Goal: Information Seeking & Learning: Learn about a topic

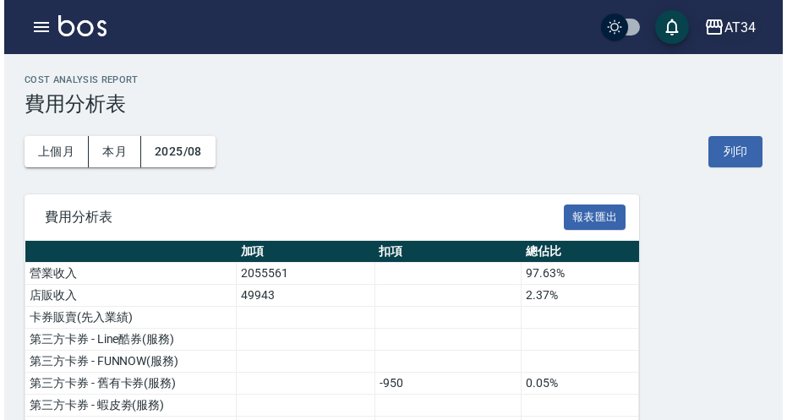
scroll to position [1183, 0]
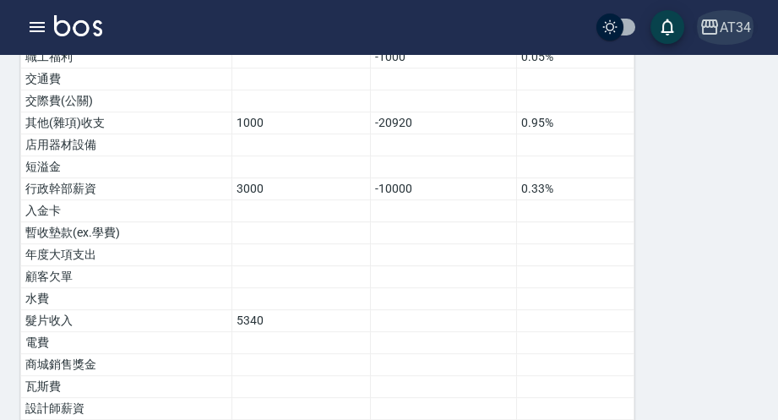
click at [721, 23] on div "AT34" at bounding box center [735, 27] width 31 height 21
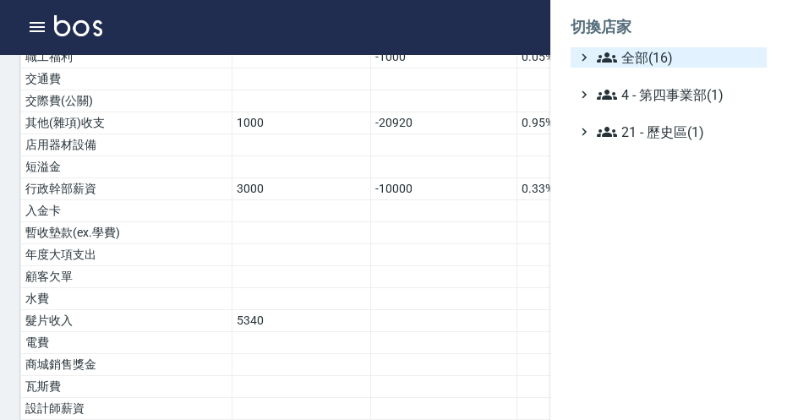
click at [659, 59] on span "全部(16)" at bounding box center [678, 57] width 163 height 20
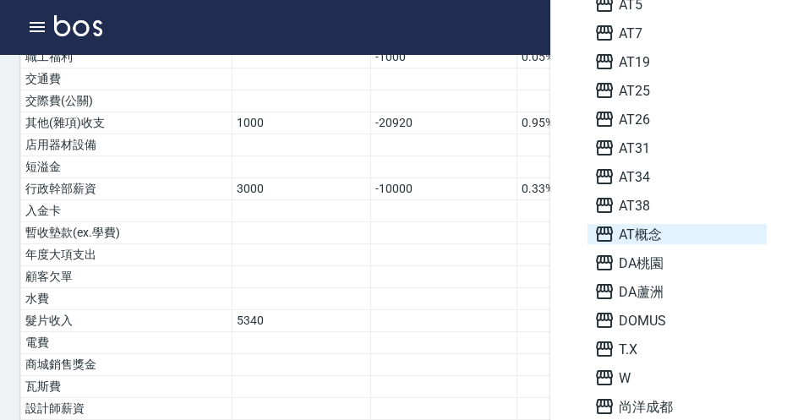
scroll to position [179, 0]
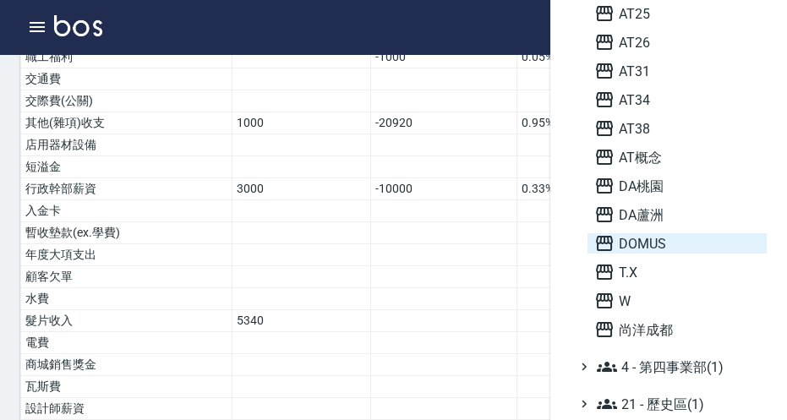
click at [640, 239] on span "DOMUS" at bounding box center [677, 243] width 166 height 20
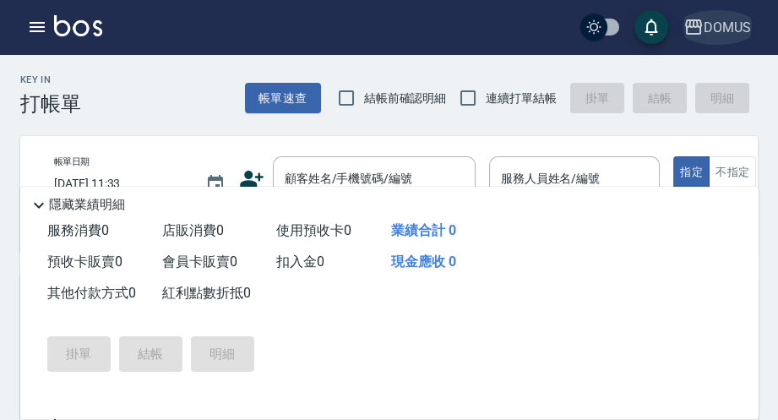
click at [723, 36] on div "DOMUS" at bounding box center [727, 27] width 47 height 21
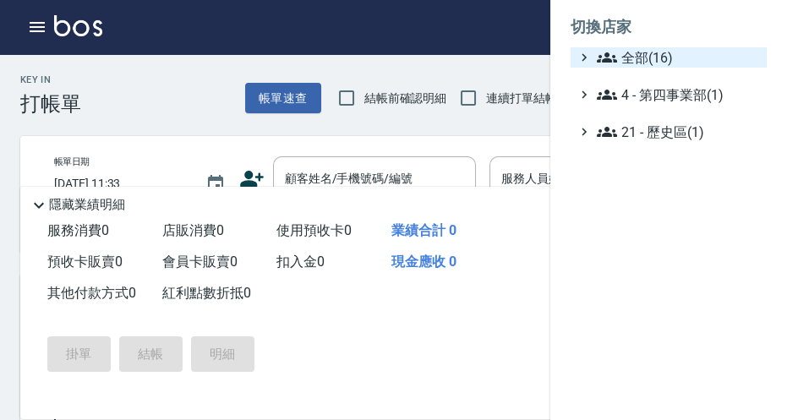
click at [625, 63] on span "全部(16)" at bounding box center [678, 57] width 163 height 20
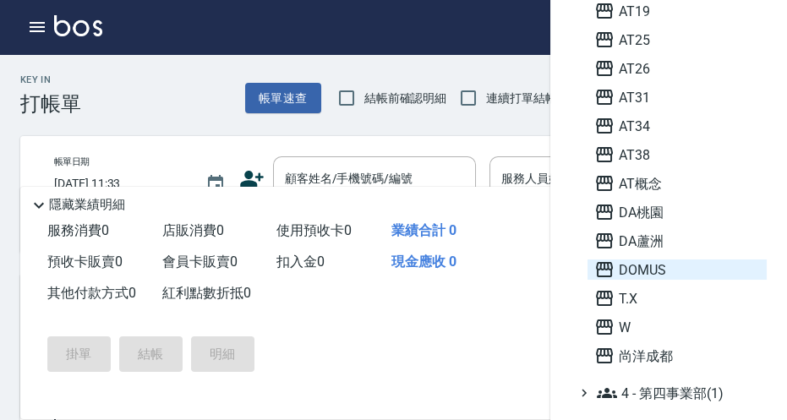
scroll to position [179, 0]
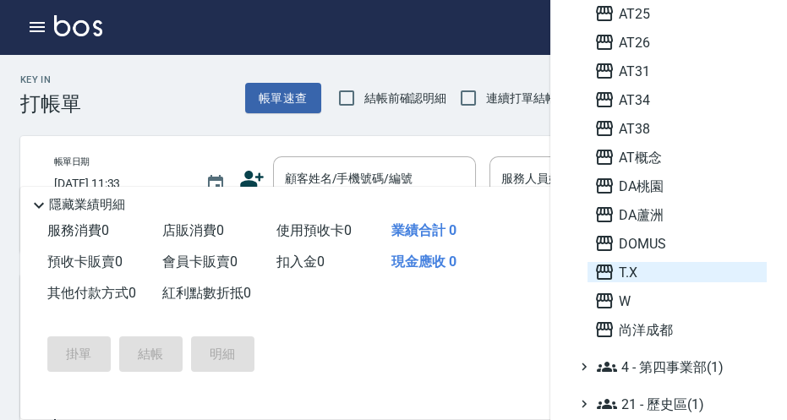
click at [640, 271] on span "T.X" at bounding box center [677, 272] width 166 height 20
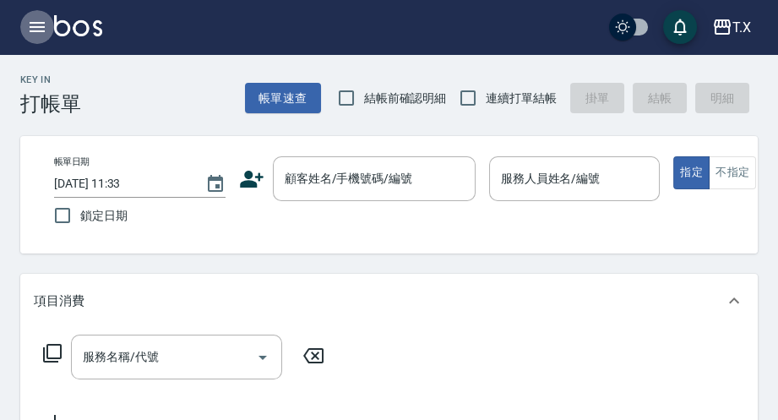
click at [42, 27] on icon "button" at bounding box center [37, 27] width 15 height 10
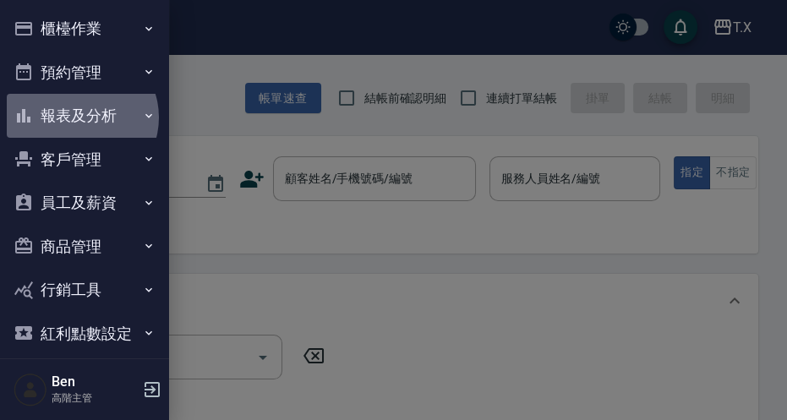
click at [80, 117] on button "報表及分析" at bounding box center [85, 116] width 156 height 44
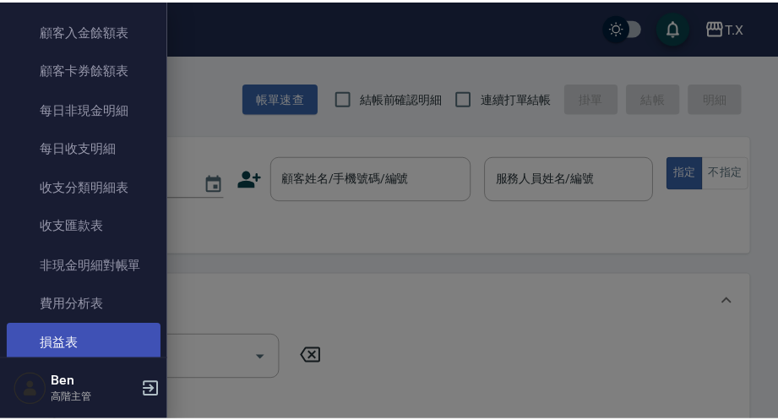
scroll to position [1383, 0]
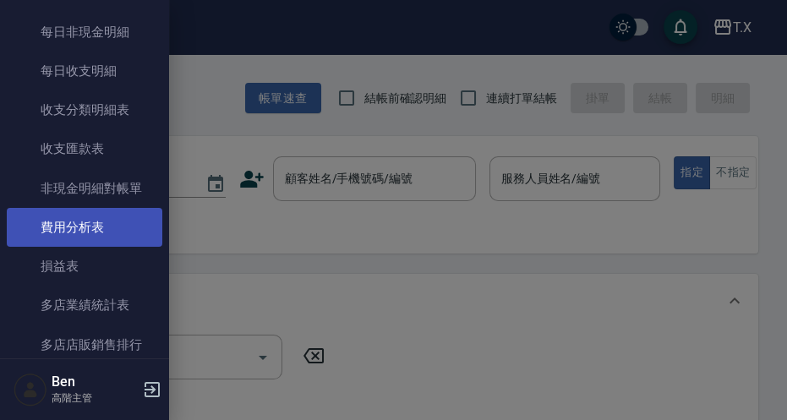
click at [83, 231] on link "費用分析表" at bounding box center [85, 227] width 156 height 39
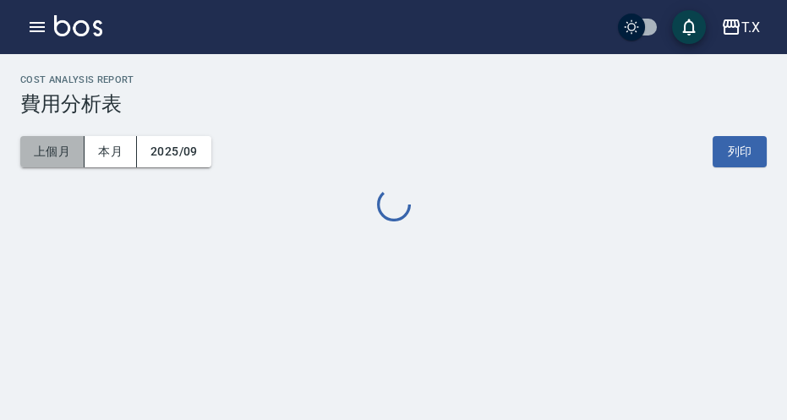
click at [60, 161] on button "上個月" at bounding box center [52, 151] width 64 height 31
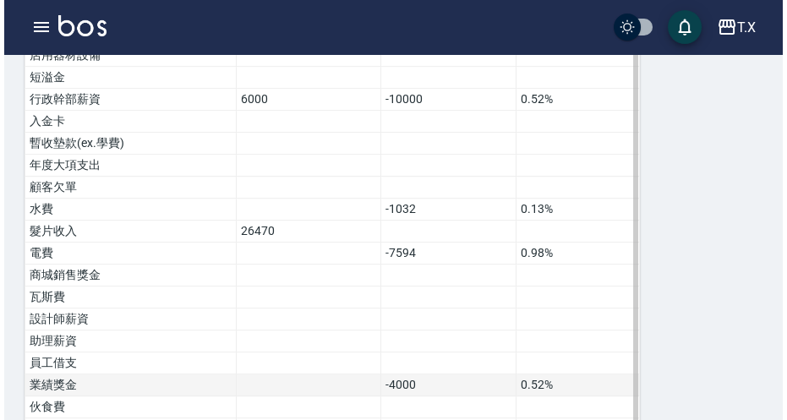
scroll to position [1370, 0]
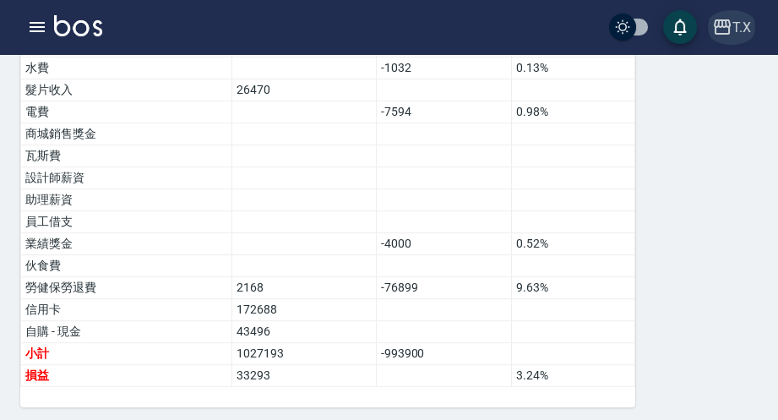
click at [751, 24] on button "T.X" at bounding box center [732, 27] width 52 height 35
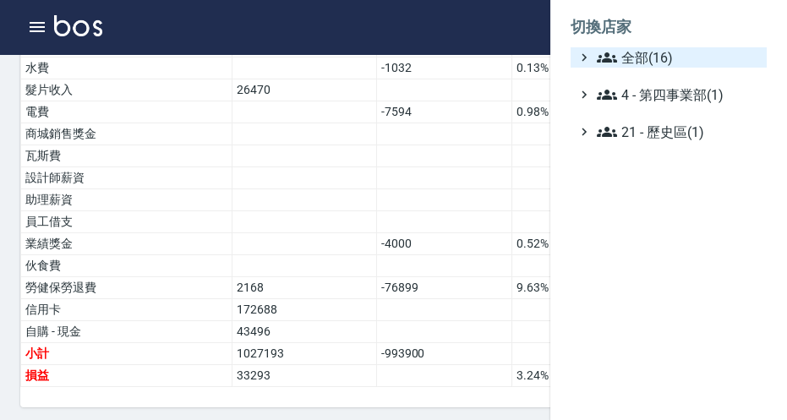
click at [648, 61] on span "全部(16)" at bounding box center [678, 57] width 163 height 20
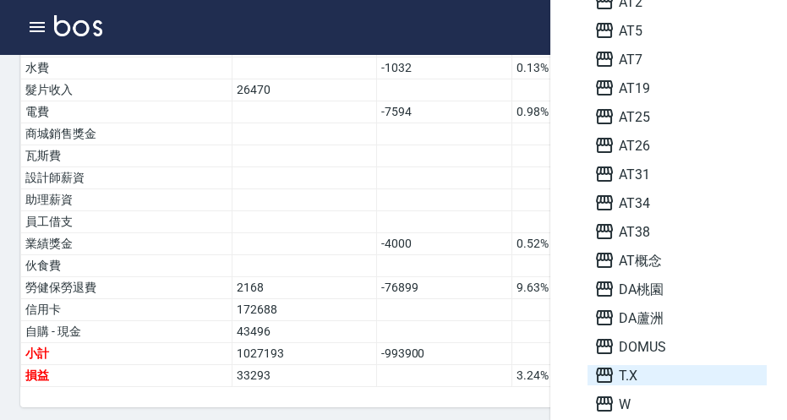
scroll to position [153, 0]
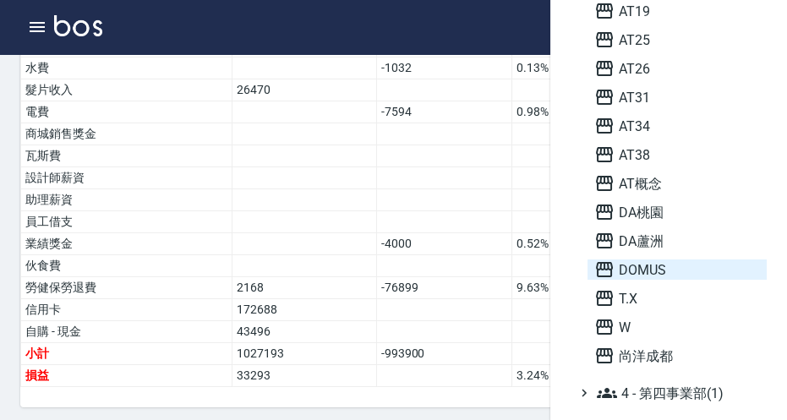
click at [637, 266] on span "DOMUS" at bounding box center [677, 269] width 166 height 20
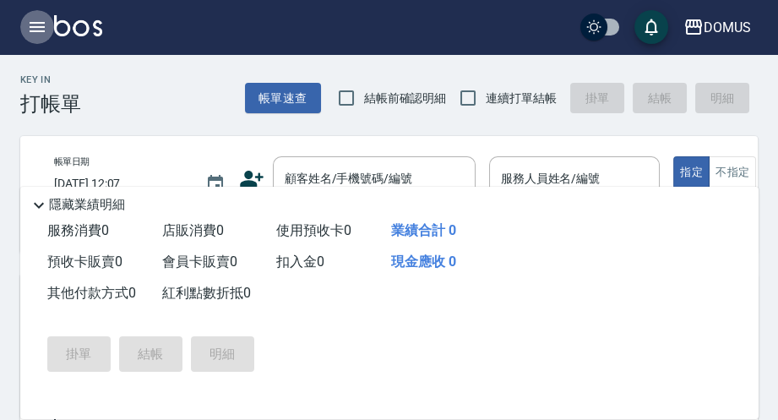
click at [30, 25] on icon "button" at bounding box center [37, 27] width 20 height 20
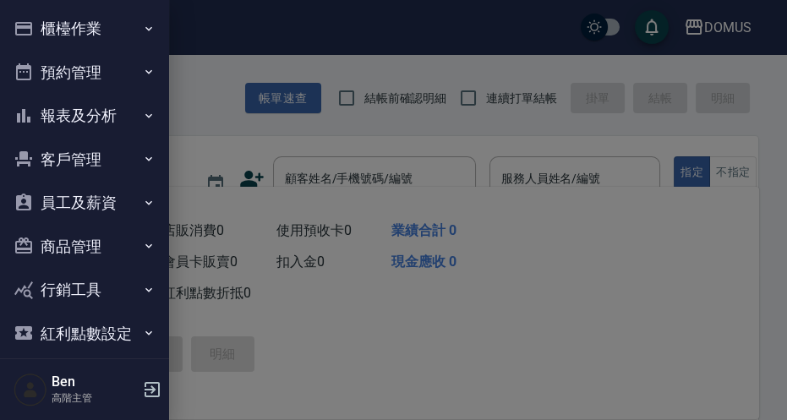
click at [96, 108] on button "報表及分析" at bounding box center [85, 116] width 156 height 44
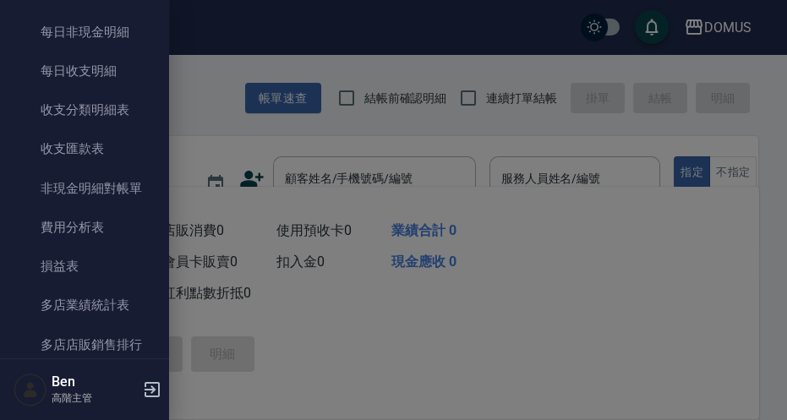
scroll to position [1460, 0]
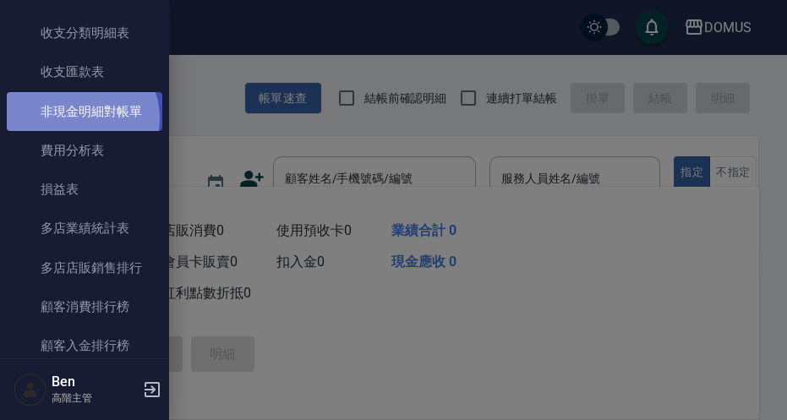
click at [80, 117] on link "非現金明細對帳單" at bounding box center [85, 111] width 156 height 39
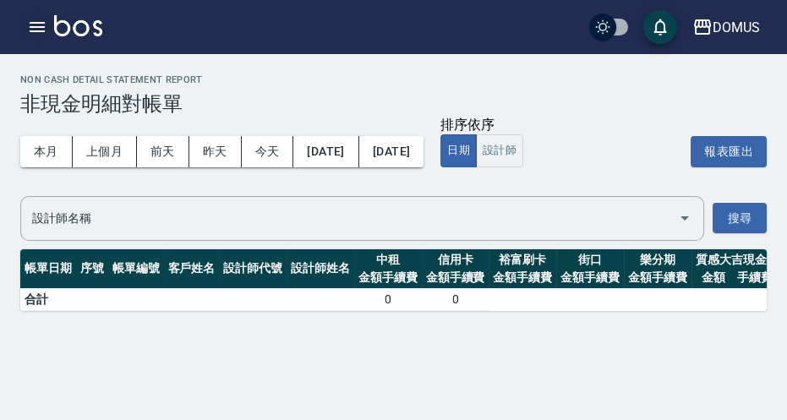
click at [41, 23] on icon "button" at bounding box center [37, 27] width 15 height 10
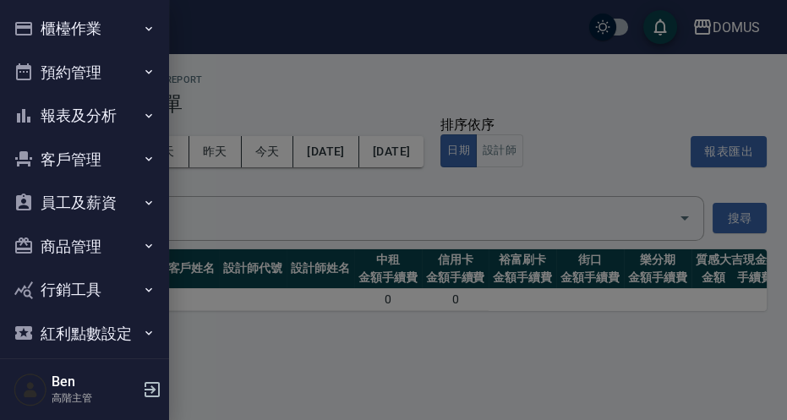
click at [81, 108] on button "報表及分析" at bounding box center [85, 116] width 156 height 44
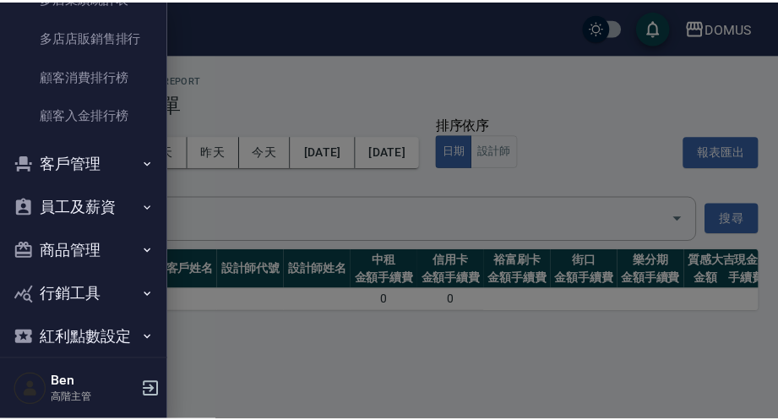
scroll to position [1536, 0]
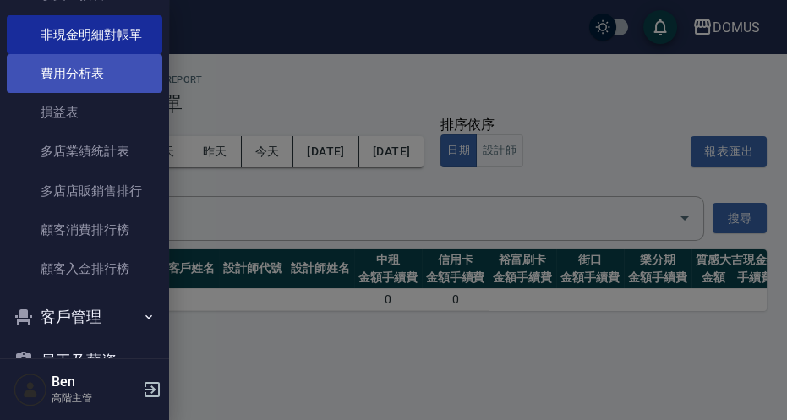
click at [68, 74] on link "費用分析表" at bounding box center [85, 73] width 156 height 39
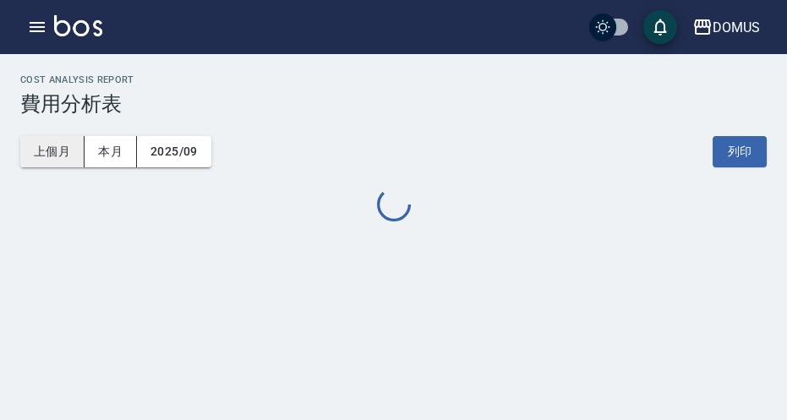
click at [50, 150] on button "上個月" at bounding box center [52, 151] width 64 height 31
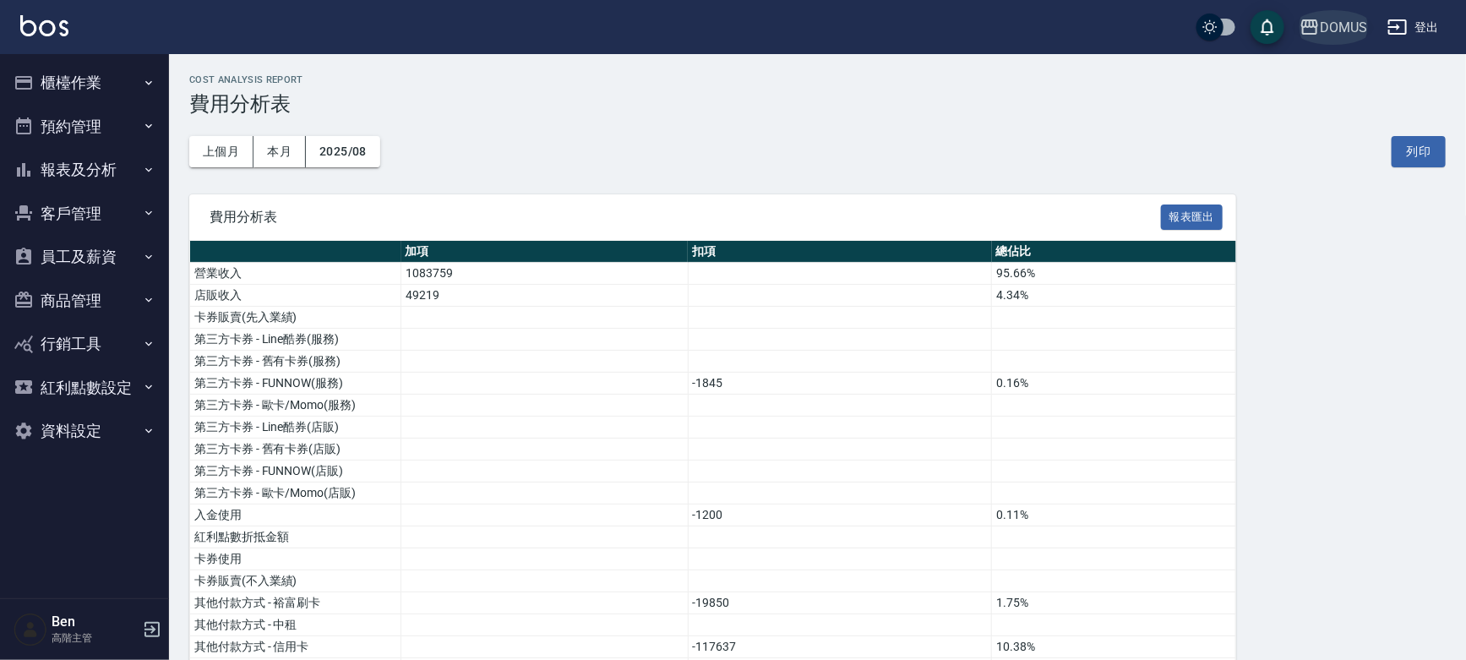
click at [786, 34] on div "DOMUS" at bounding box center [1343, 27] width 47 height 21
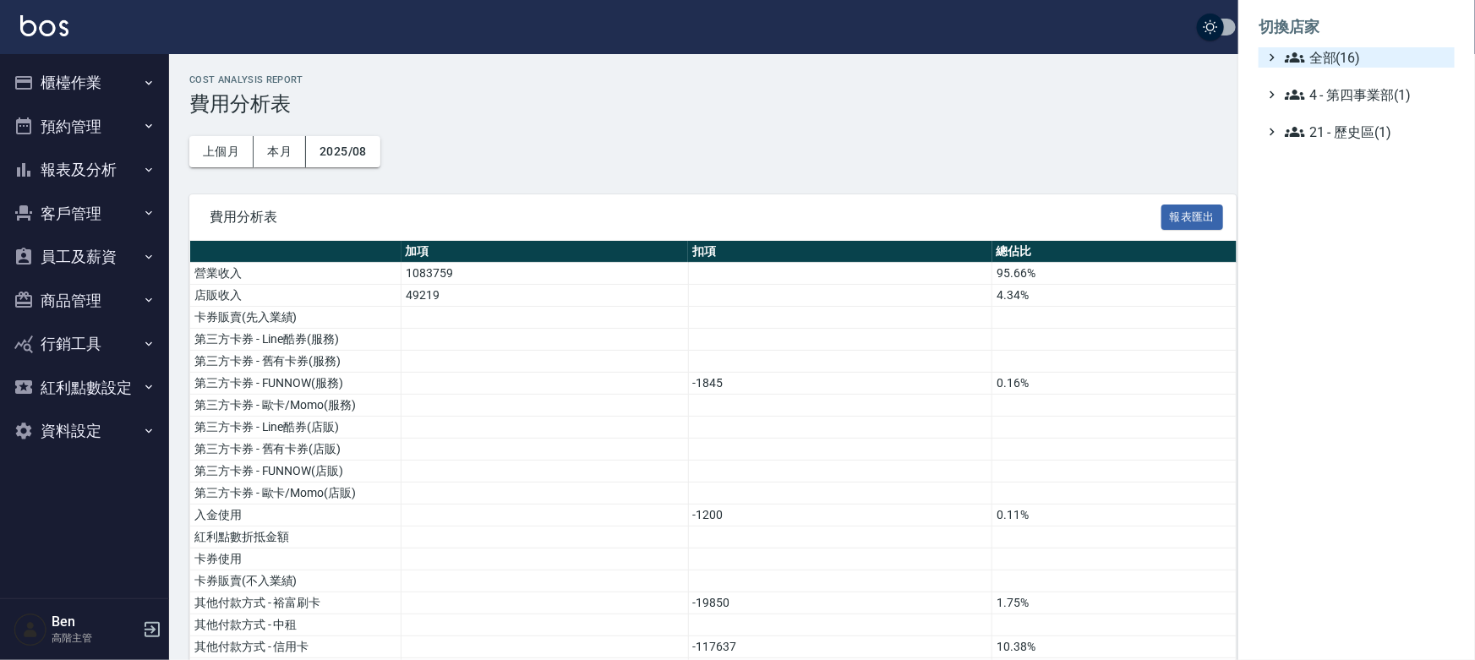
click at [786, 53] on span "全部(16)" at bounding box center [1366, 57] width 163 height 20
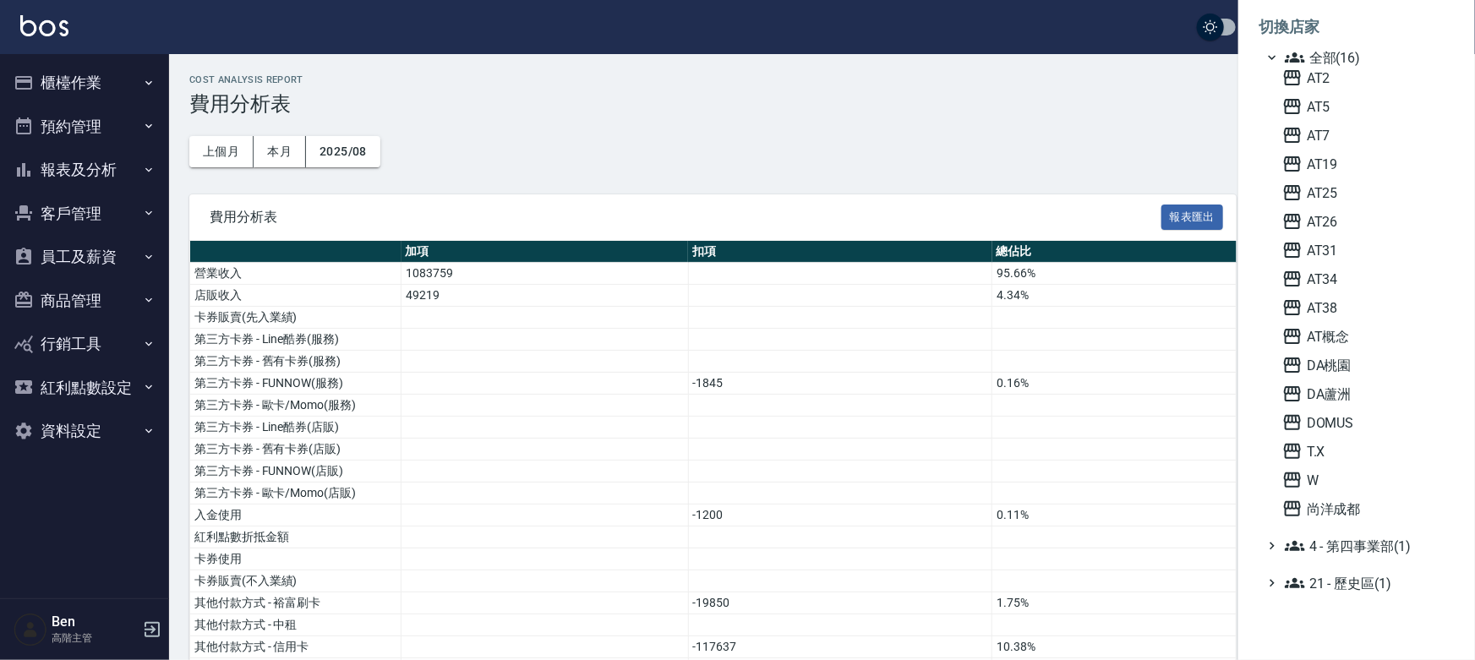
click at [402, 161] on div at bounding box center [737, 330] width 1475 height 660
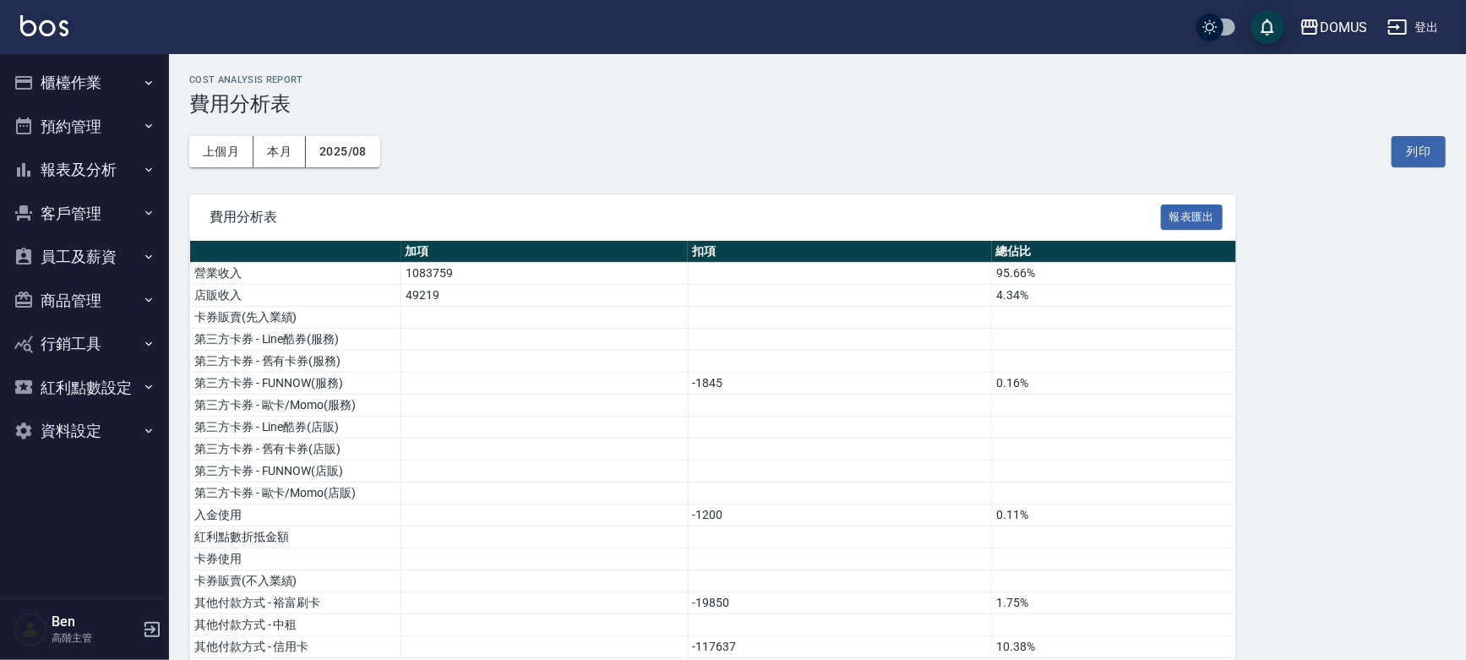
click at [81, 163] on button "報表及分析" at bounding box center [85, 170] width 156 height 44
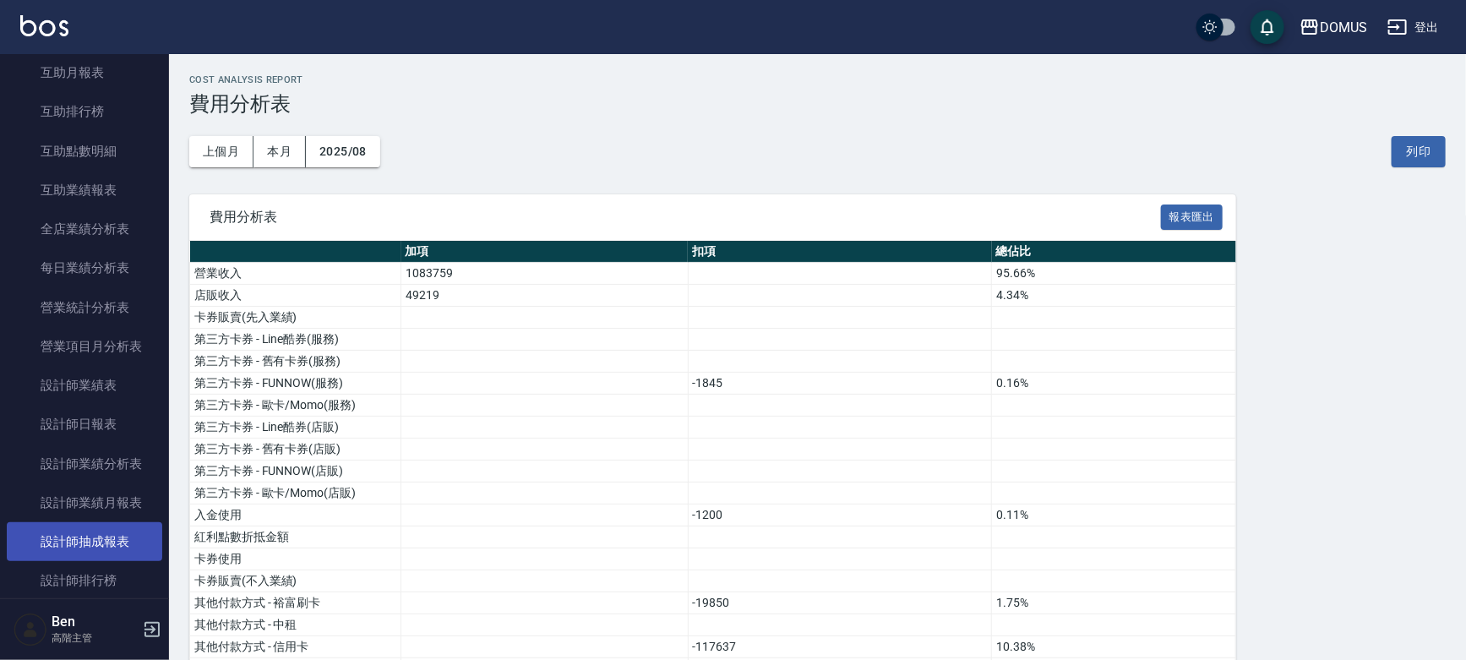
scroll to position [532, 0]
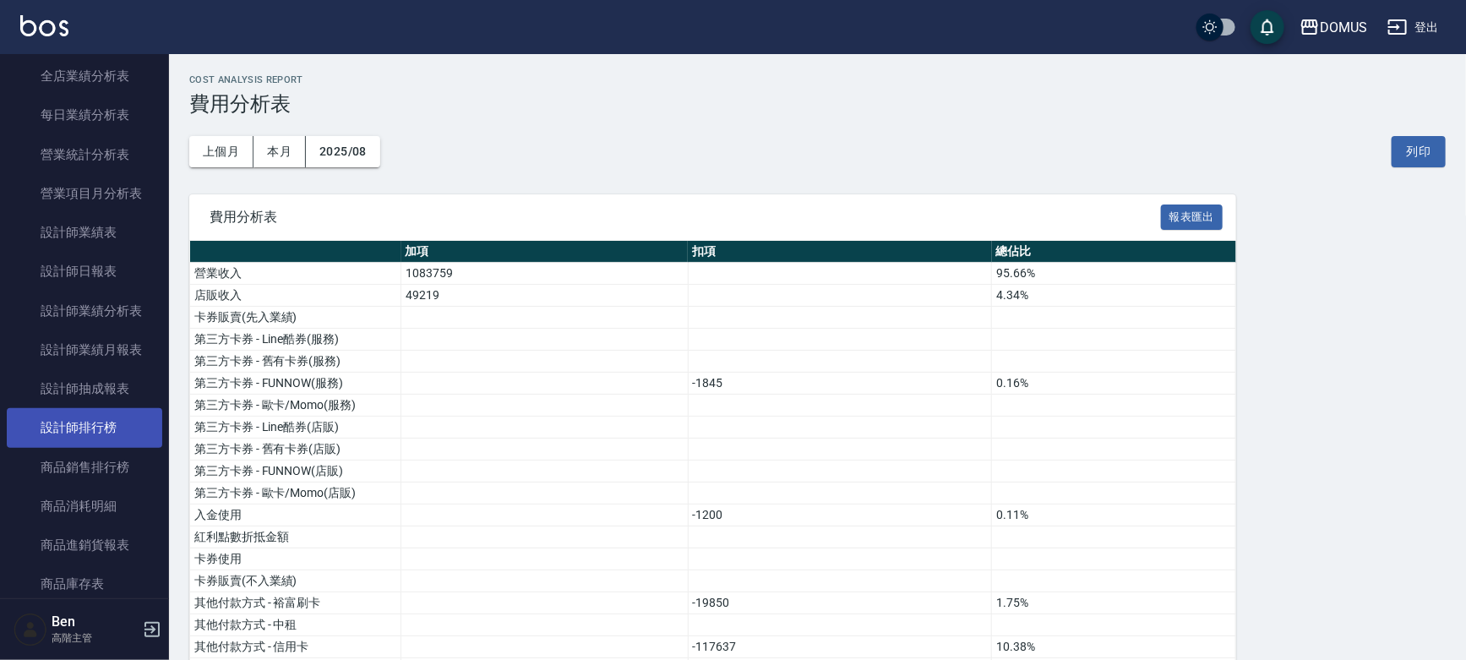
click at [98, 419] on link "設計師排行榜" at bounding box center [85, 427] width 156 height 39
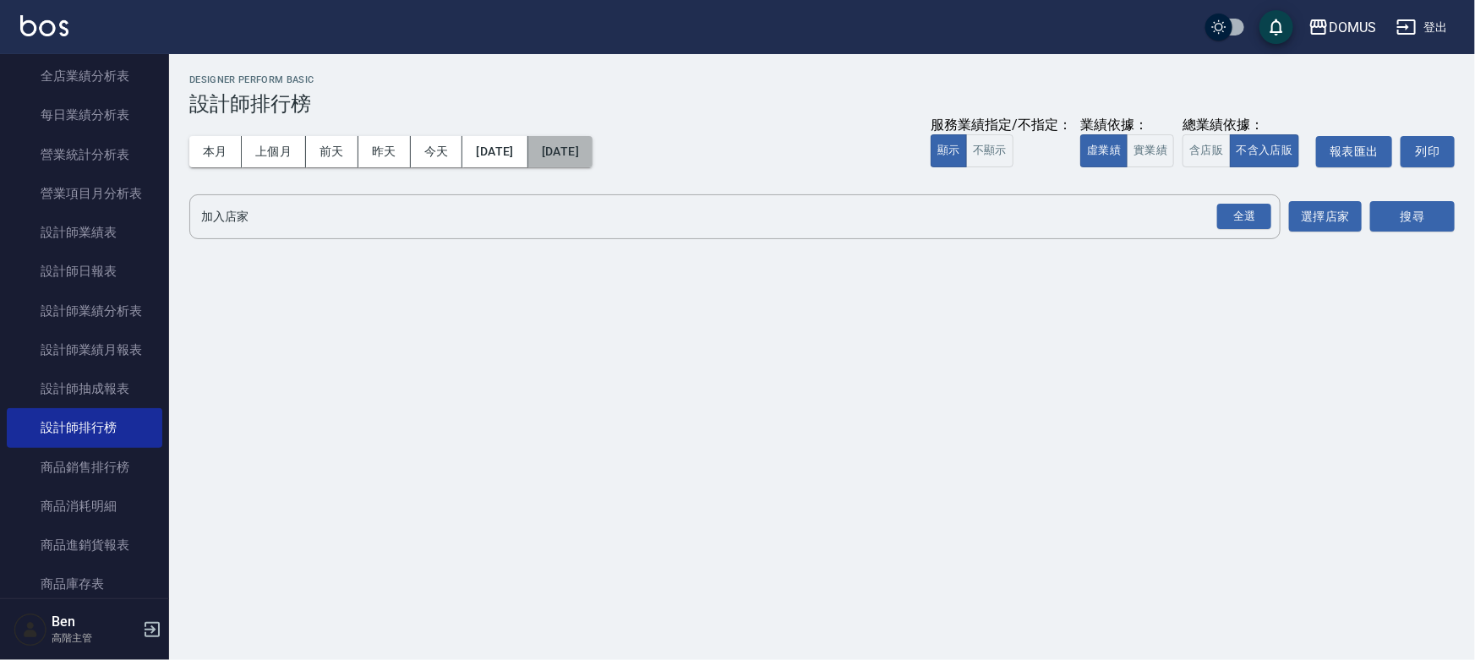
click at [585, 159] on button "2025/09/11" at bounding box center [560, 151] width 64 height 31
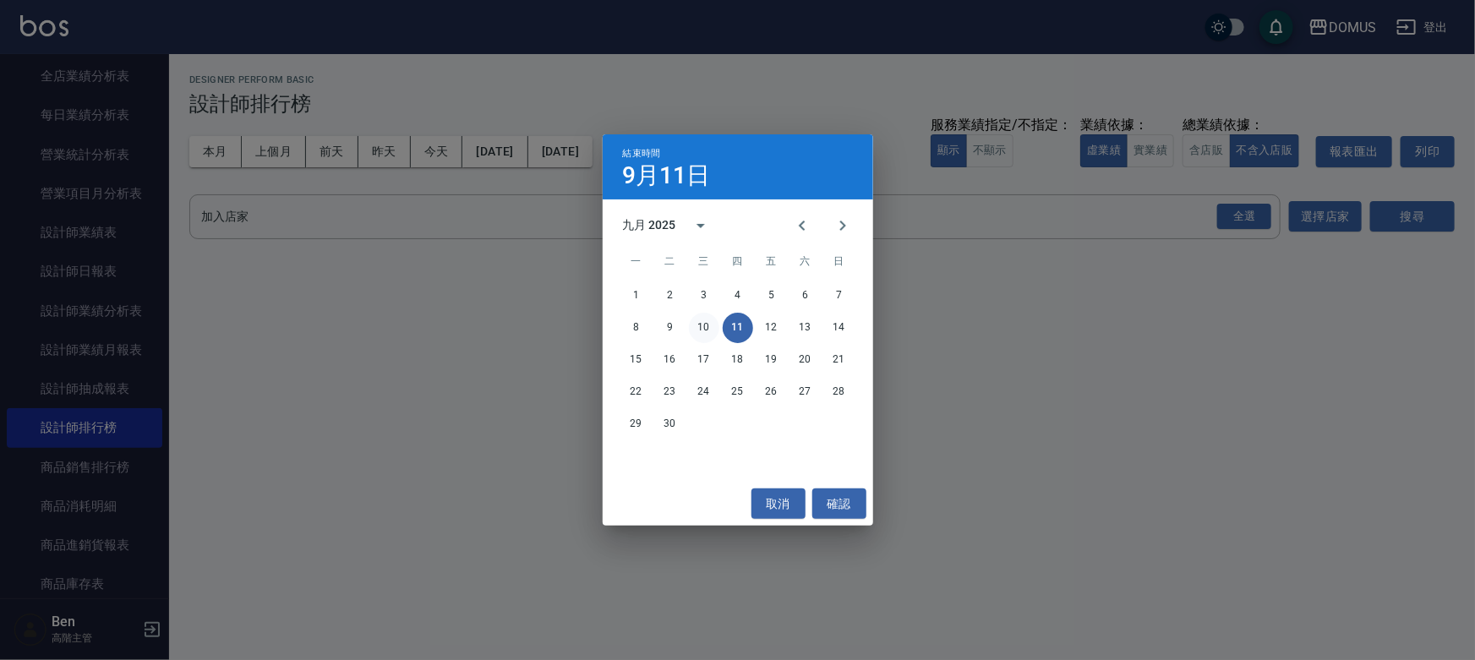
click at [701, 327] on button "10" at bounding box center [704, 328] width 30 height 30
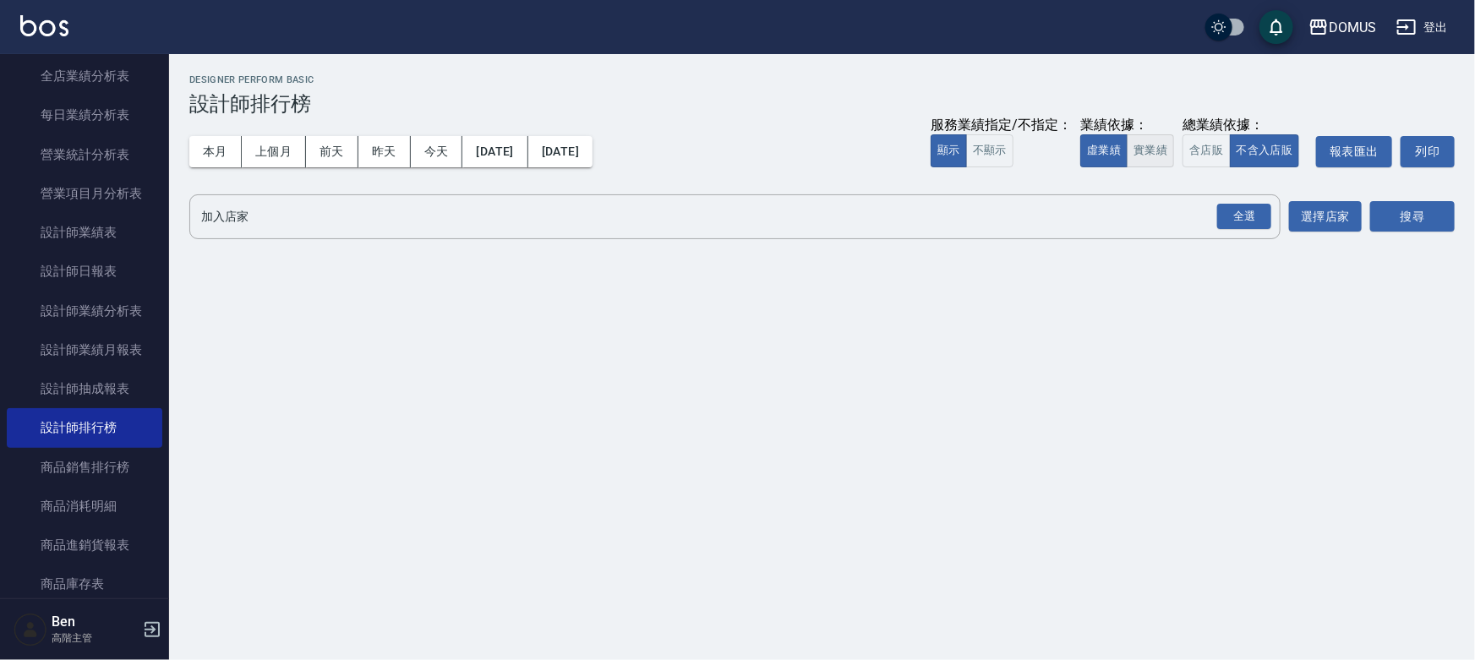
click at [786, 144] on button "實業績" at bounding box center [1150, 150] width 47 height 33
click at [786, 218] on button "選擇店家" at bounding box center [1325, 216] width 73 height 31
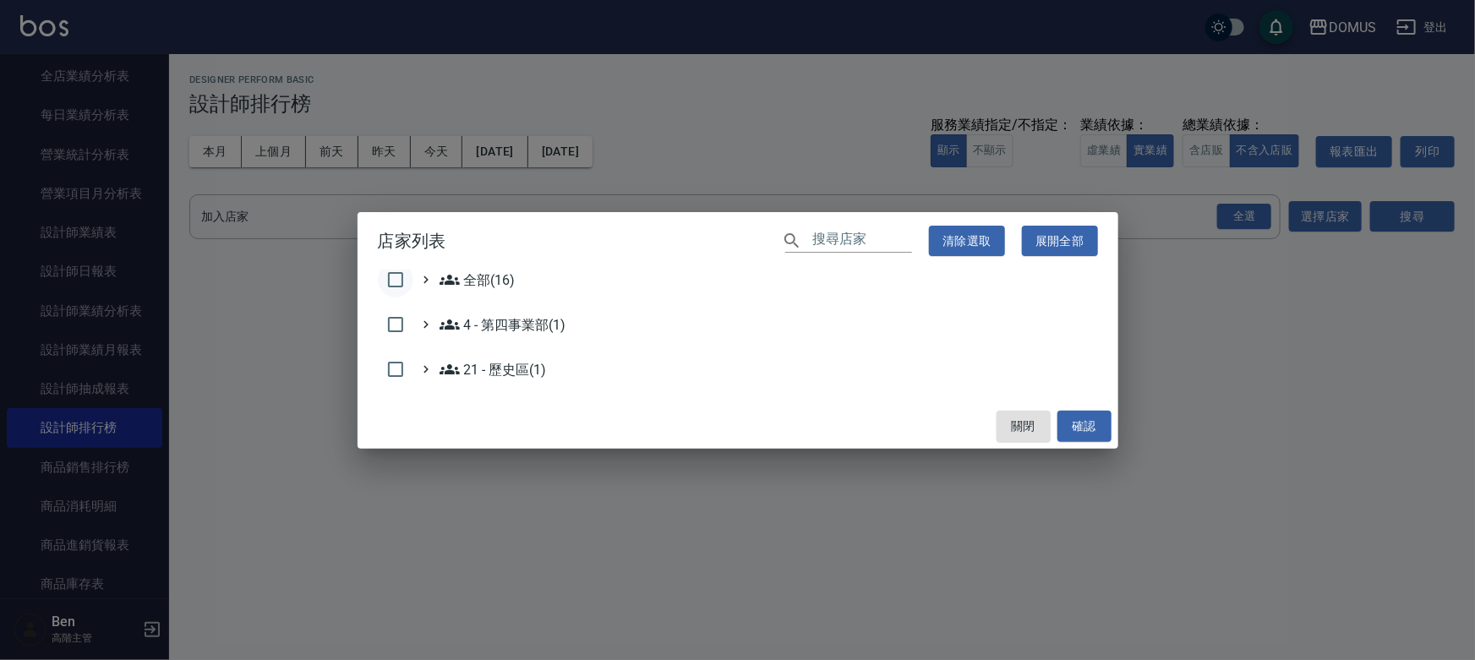
click at [390, 272] on input "checkbox" at bounding box center [395, 279] width 35 height 35
checkbox input "true"
click at [786, 417] on button "確認" at bounding box center [1084, 426] width 54 height 31
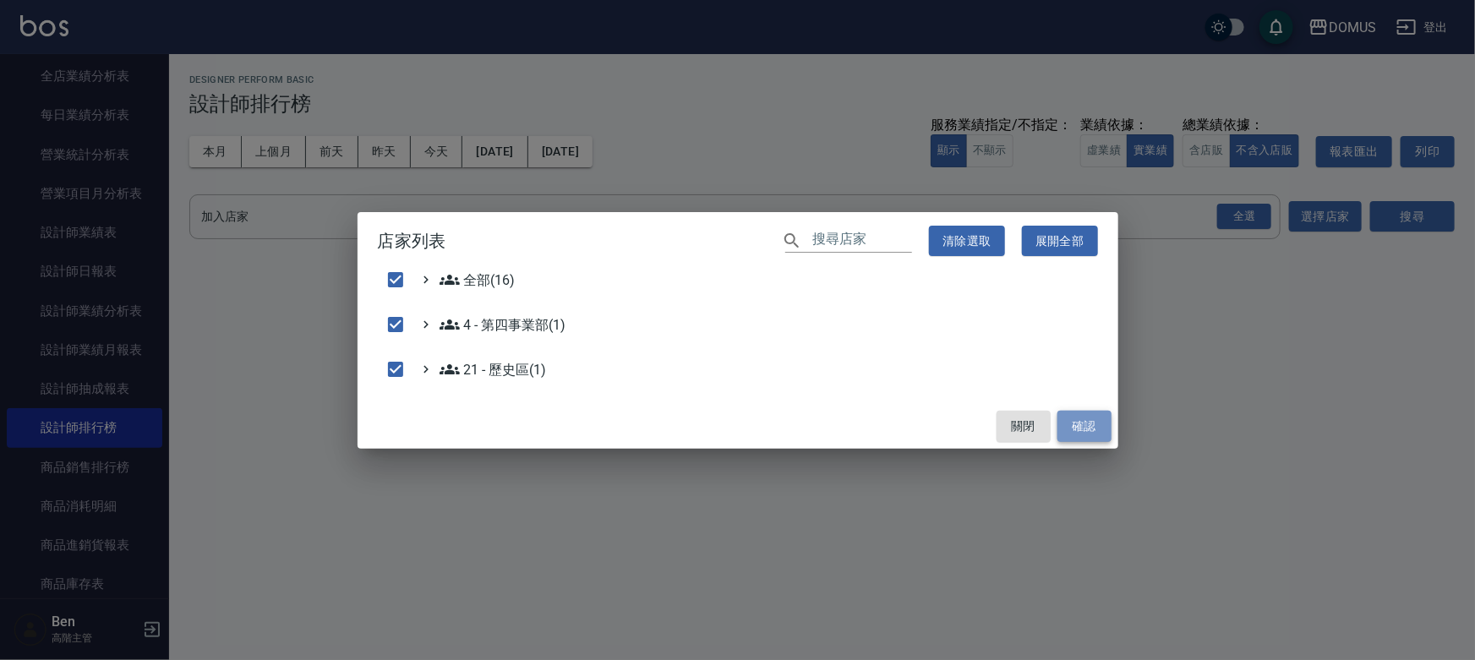
checkbox input "false"
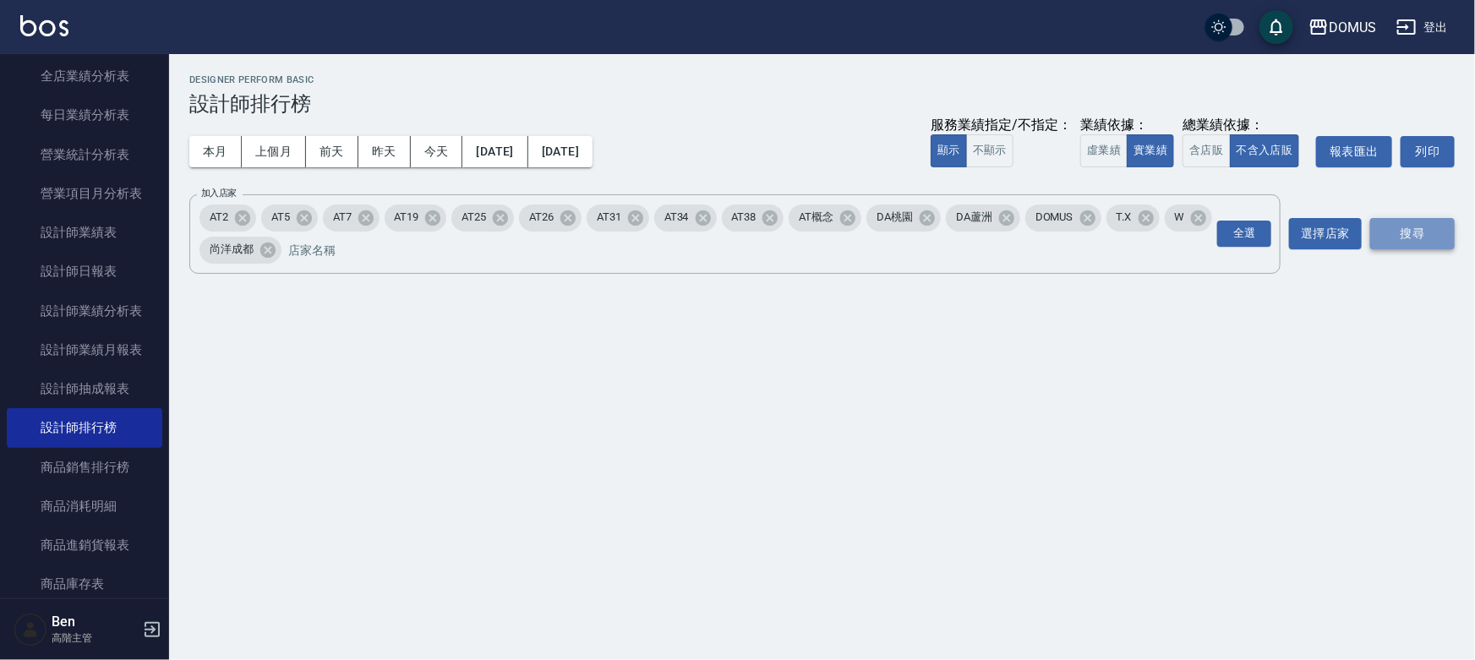
click at [786, 230] on button "搜尋" at bounding box center [1412, 233] width 85 height 31
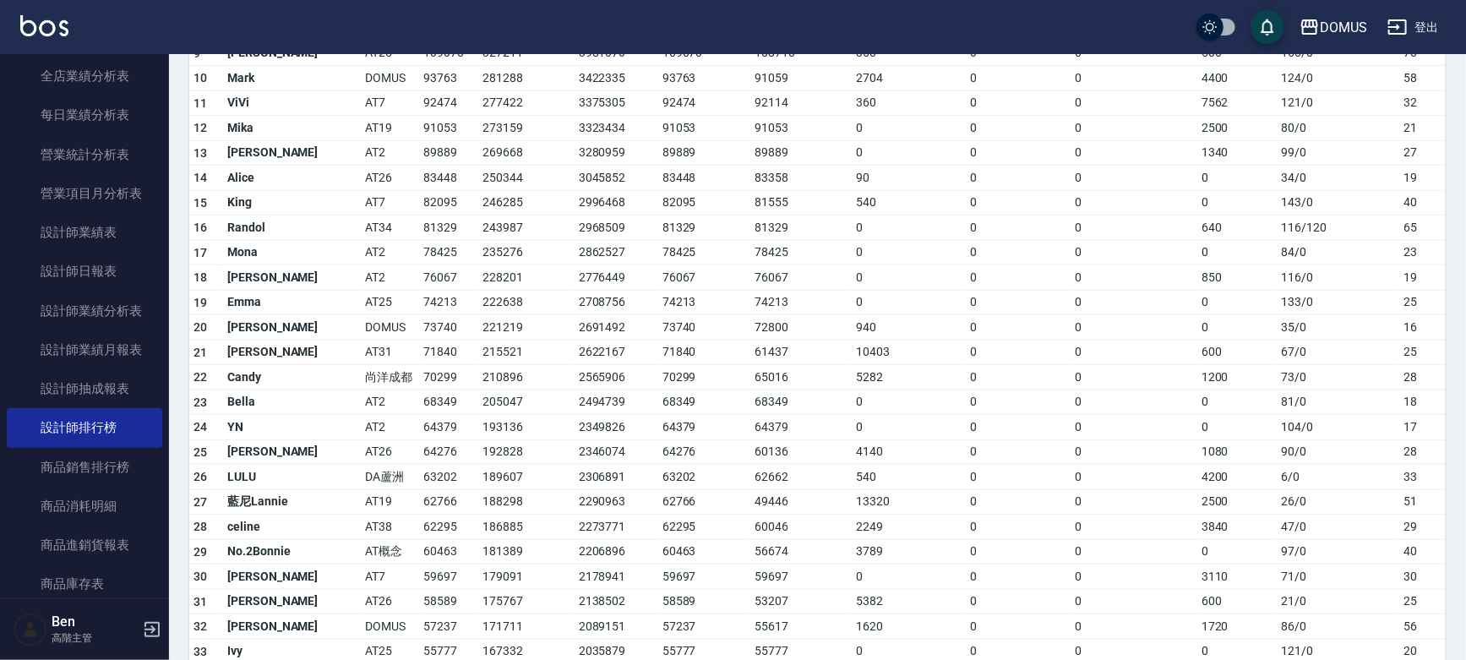
scroll to position [384, 0]
